Goal: Information Seeking & Learning: Learn about a topic

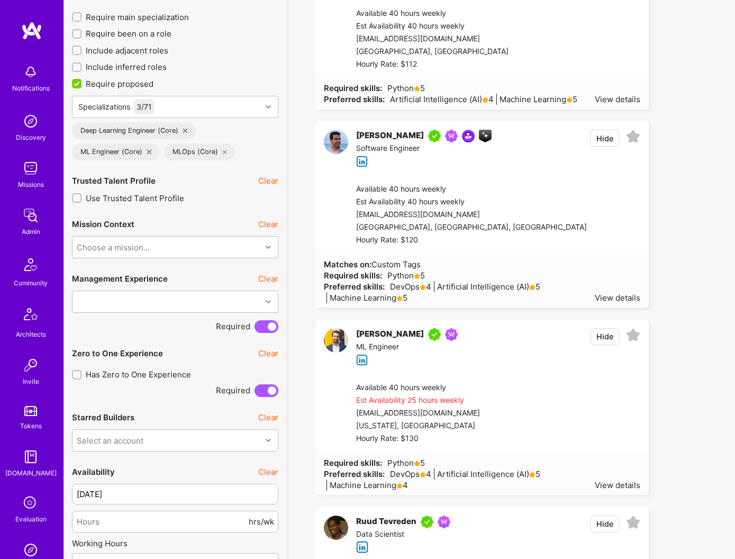
scroll to position [400, 0]
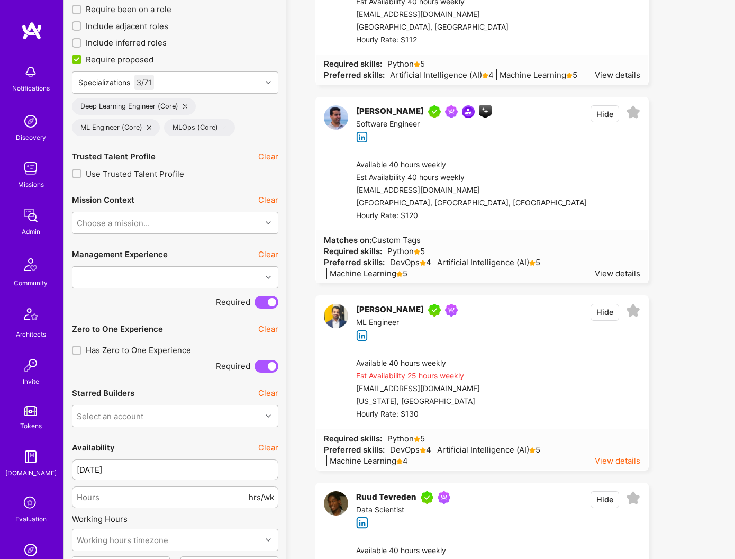
click at [612, 466] on div "View details" at bounding box center [618, 460] width 46 height 11
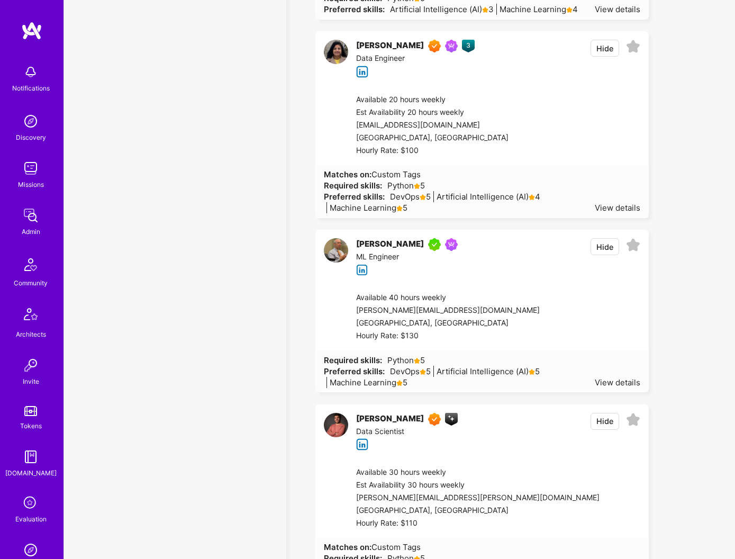
scroll to position [5075, 0]
